Goal: Go to known website: Access a specific website the user already knows

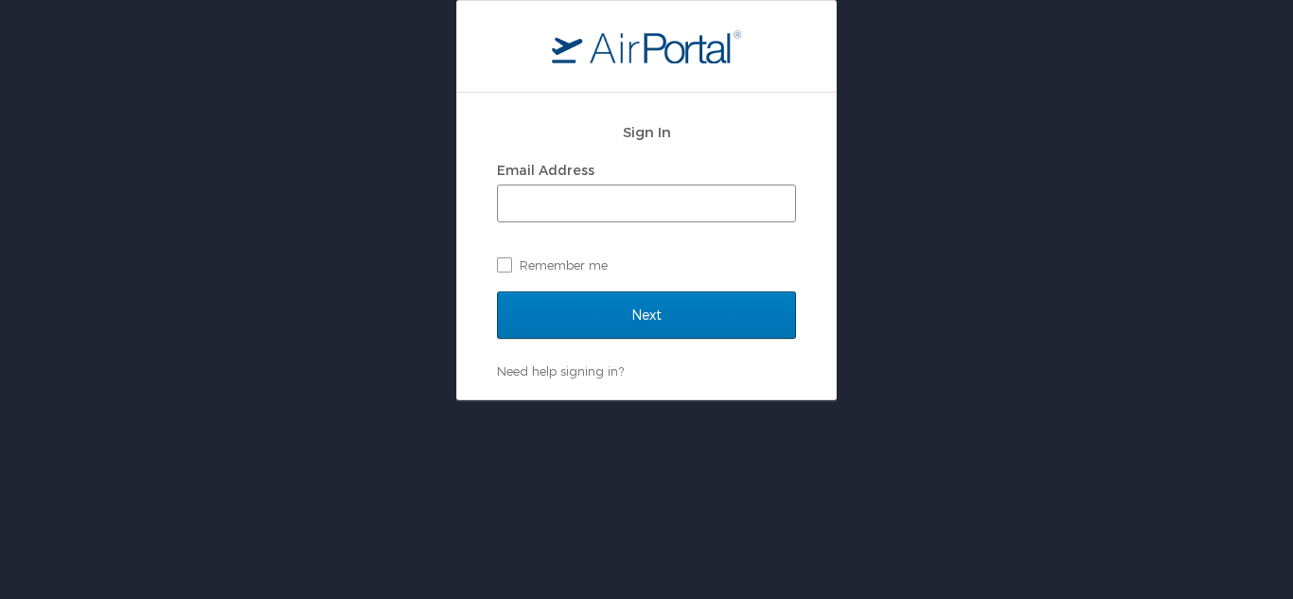
click at [566, 185] on span at bounding box center [646, 204] width 299 height 38
click at [566, 226] on div "Email Address Remember me" at bounding box center [646, 217] width 299 height 123
click at [566, 207] on input "Email Address" at bounding box center [646, 204] width 297 height 36
paste input "[PERSON_NAME][EMAIL_ADDRESS][DOMAIN_NAME]"
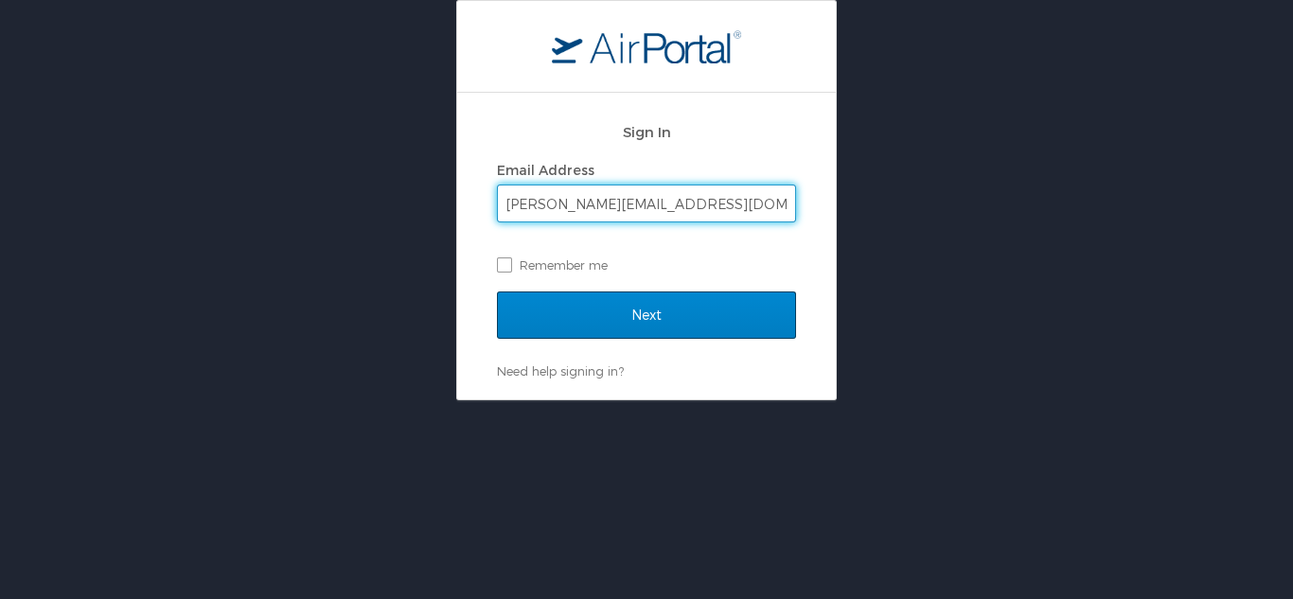
type input "[PERSON_NAME][EMAIL_ADDRESS][DOMAIN_NAME]"
click at [566, 304] on input "Next" at bounding box center [646, 315] width 299 height 47
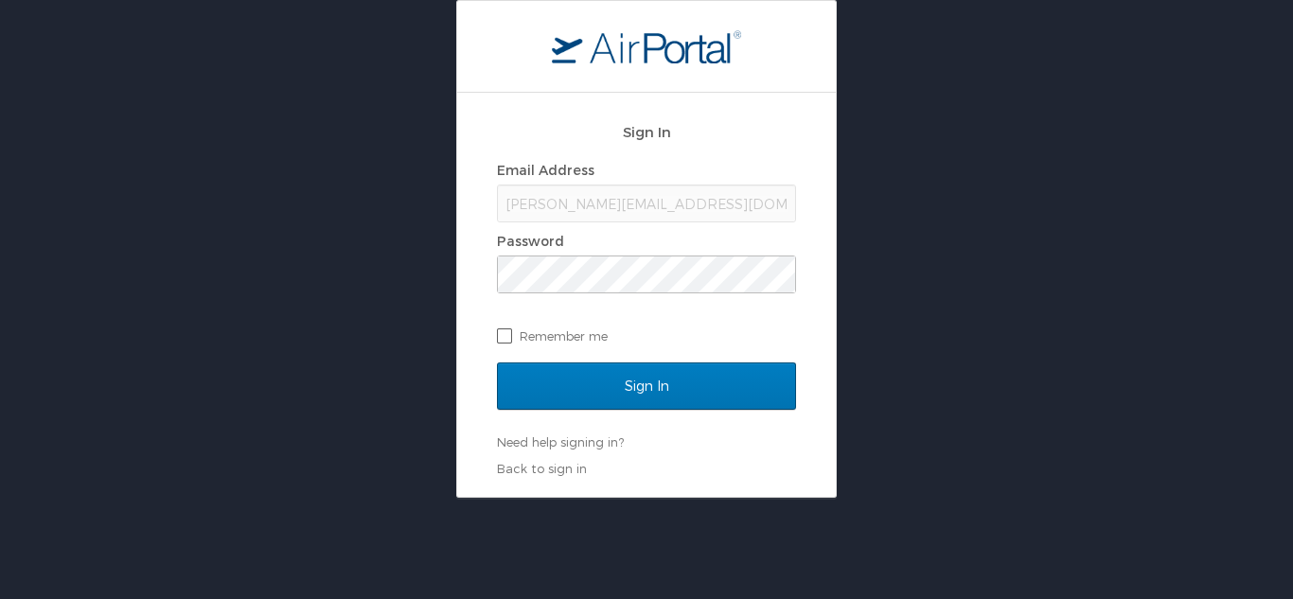
click at [500, 339] on label "Remember me" at bounding box center [646, 336] width 299 height 28
click at [500, 339] on input "Remember me" at bounding box center [503, 334] width 12 height 12
checkbox input "true"
click at [605, 293] on span at bounding box center [646, 275] width 299 height 38
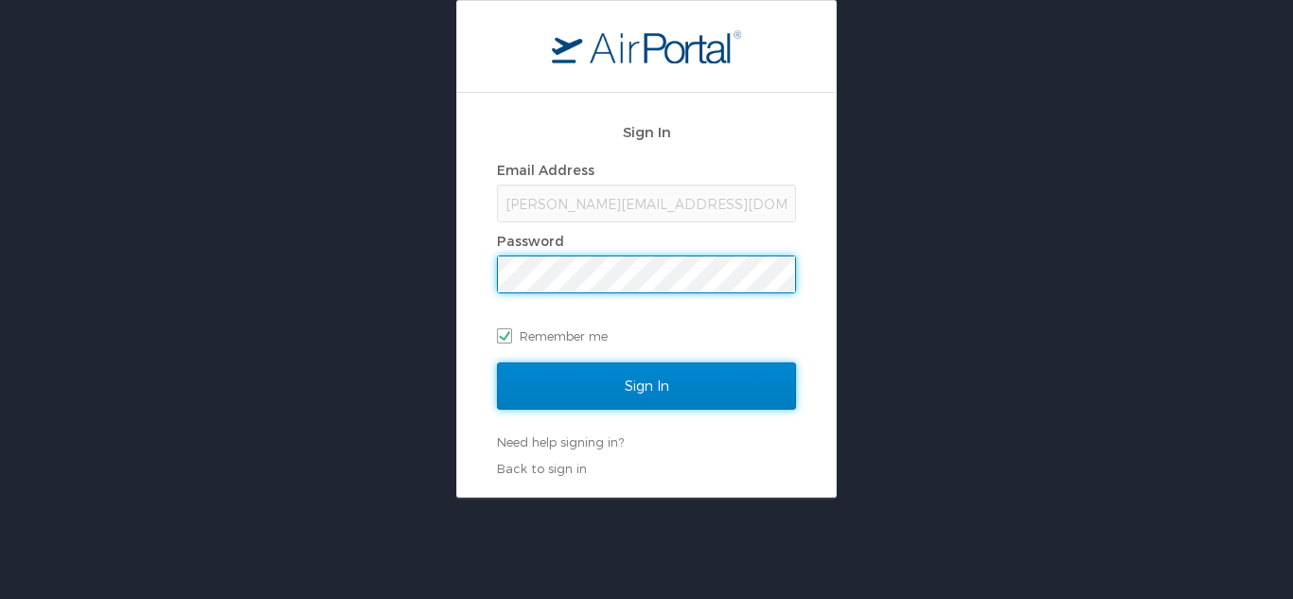
click at [620, 379] on input "Sign In" at bounding box center [646, 386] width 299 height 47
